Goal: Check status: Check status

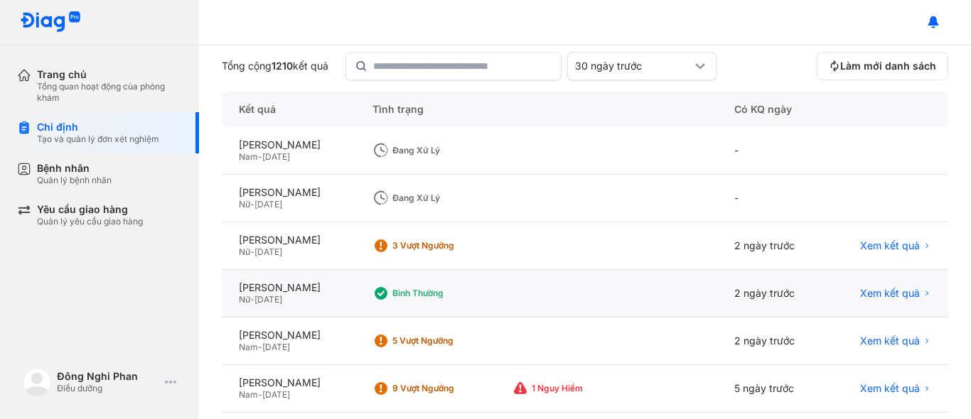
scroll to position [213, 0]
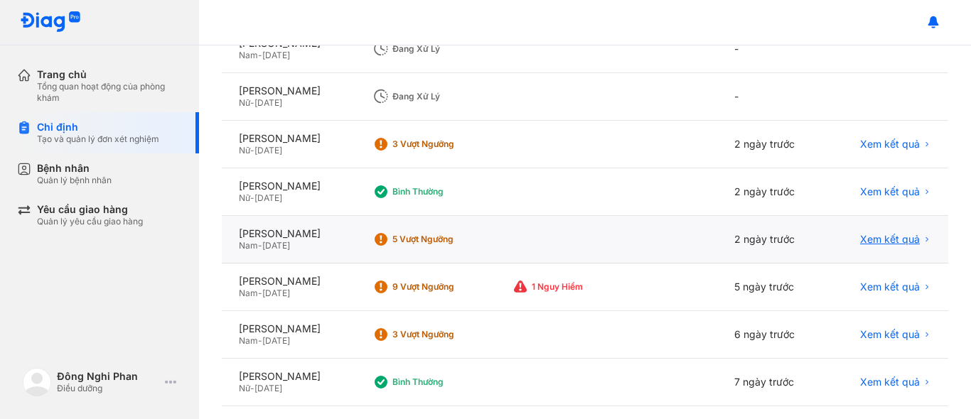
click at [903, 238] on span "Xem kết quả" at bounding box center [890, 239] width 60 height 13
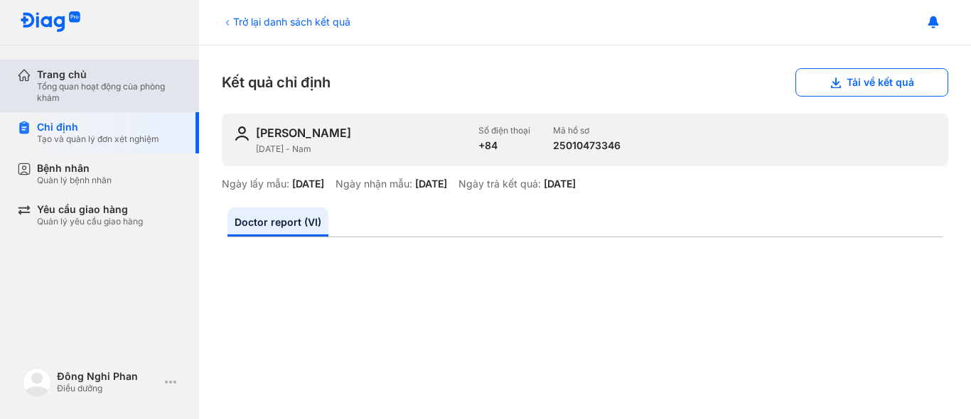
click at [80, 103] on div "Tổng quan hoạt động của phòng khám" at bounding box center [109, 92] width 145 height 23
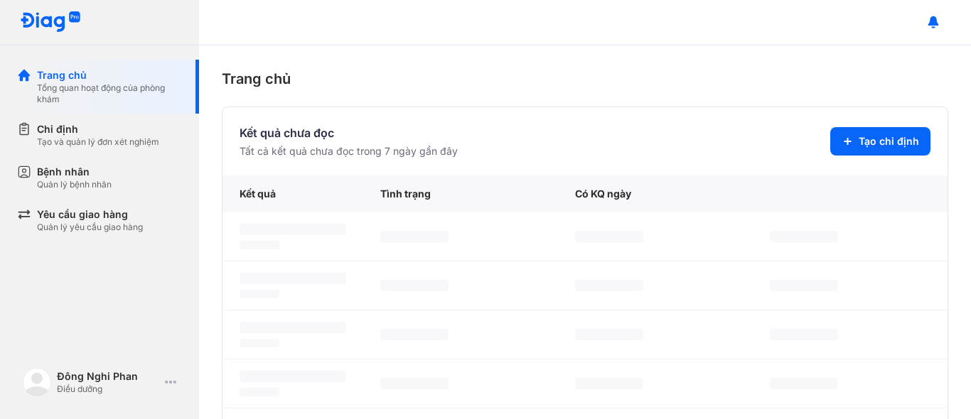
click at [86, 137] on div "Tạo và quản lý đơn xét nghiệm" at bounding box center [98, 141] width 122 height 11
